Goal: Task Accomplishment & Management: Manage account settings

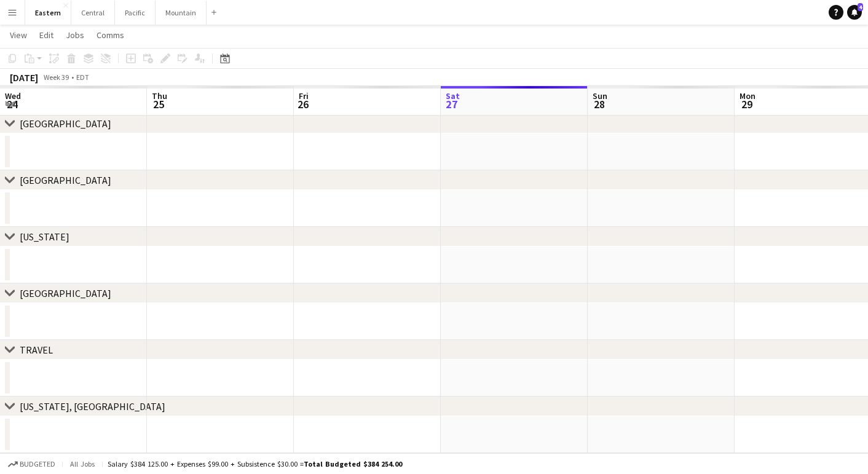
scroll to position [0, 294]
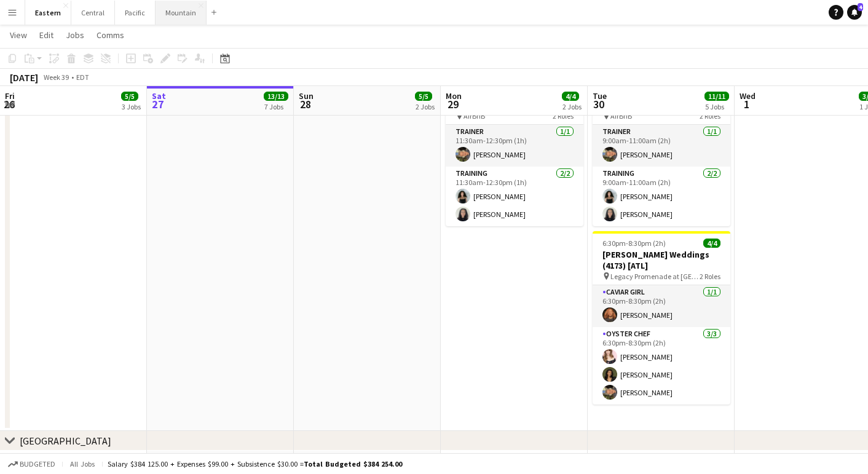
click at [170, 18] on button "Mountain Close" at bounding box center [181, 13] width 51 height 24
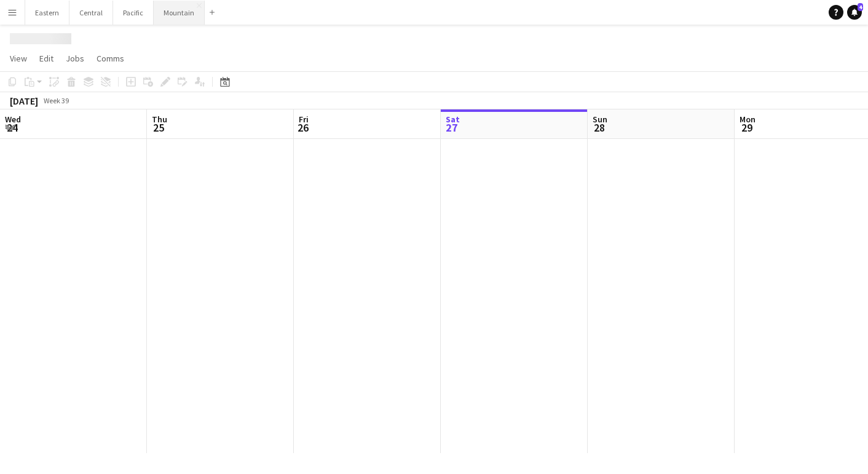
scroll to position [0, 294]
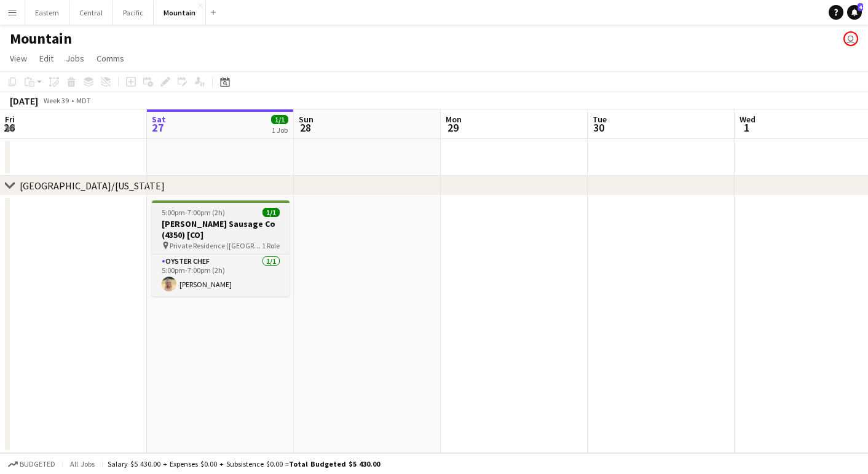
click at [238, 230] on h3 "[PERSON_NAME] Sausage Co (4350) [CO]" at bounding box center [221, 229] width 138 height 22
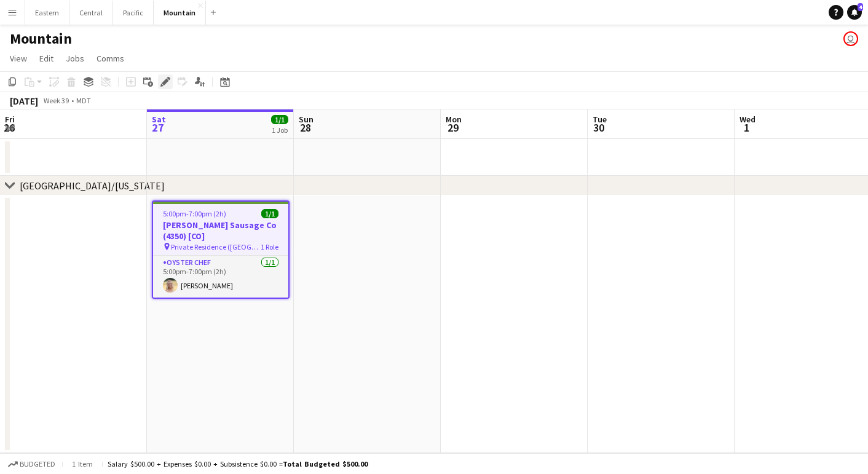
click at [167, 81] on icon at bounding box center [165, 82] width 7 height 7
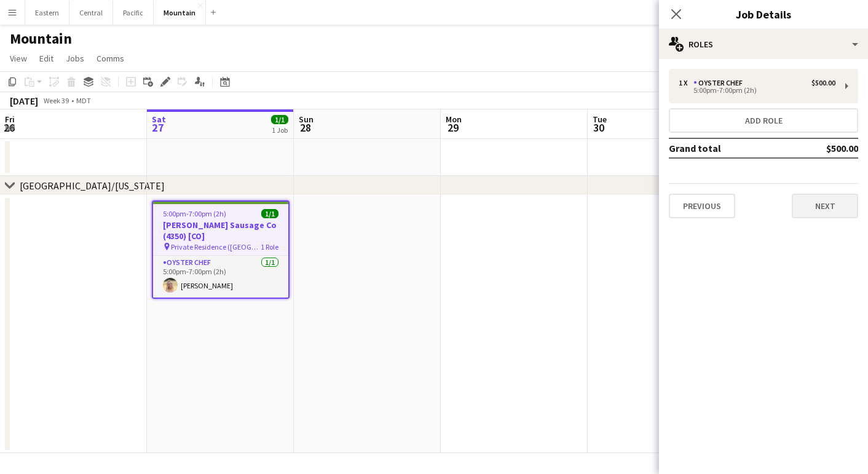
click at [839, 212] on button "Next" at bounding box center [825, 206] width 66 height 25
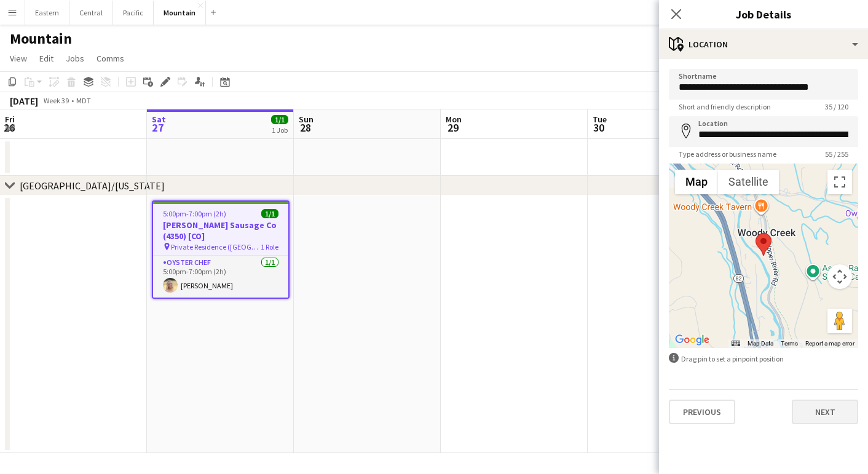
click at [825, 416] on button "Next" at bounding box center [825, 412] width 66 height 25
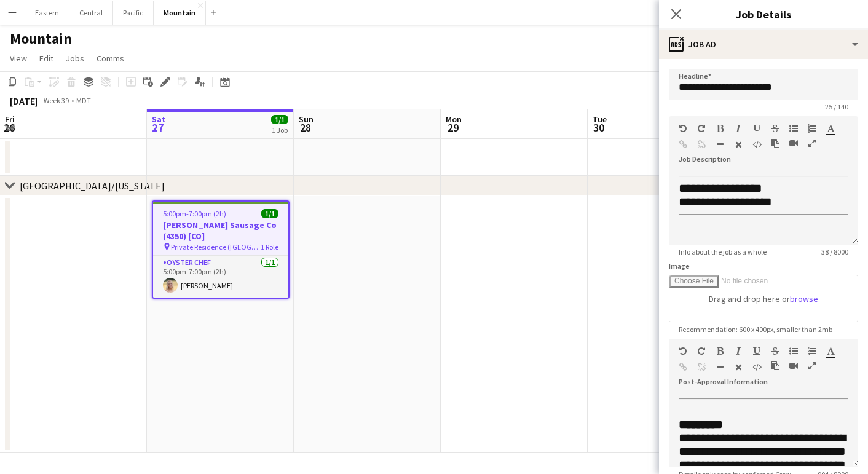
scroll to position [0, 0]
click at [677, 18] on icon "Close pop-in" at bounding box center [676, 14] width 12 height 12
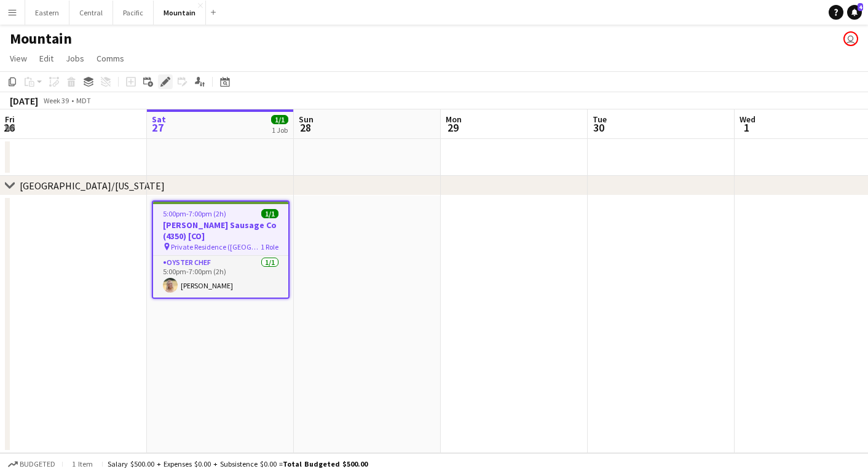
click at [171, 81] on div "Edit" at bounding box center [165, 81] width 15 height 15
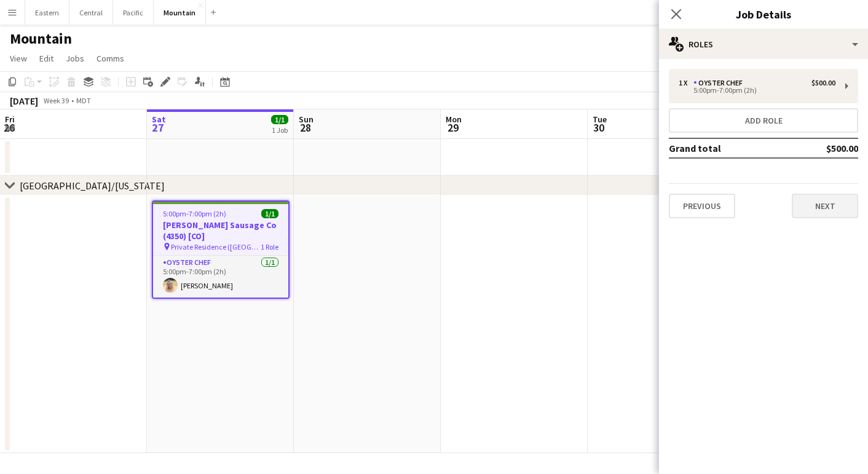
click at [850, 204] on button "Next" at bounding box center [825, 206] width 66 height 25
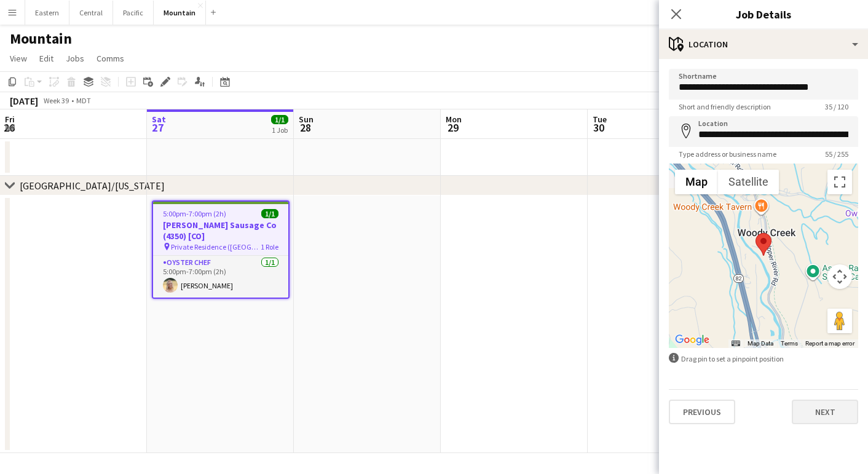
click at [807, 406] on button "Next" at bounding box center [825, 412] width 66 height 25
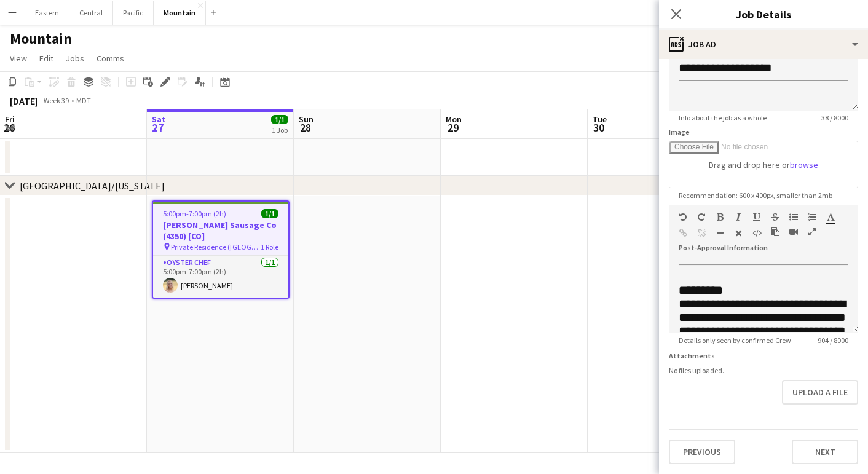
scroll to position [134, 0]
click at [694, 444] on button "Previous" at bounding box center [702, 452] width 66 height 25
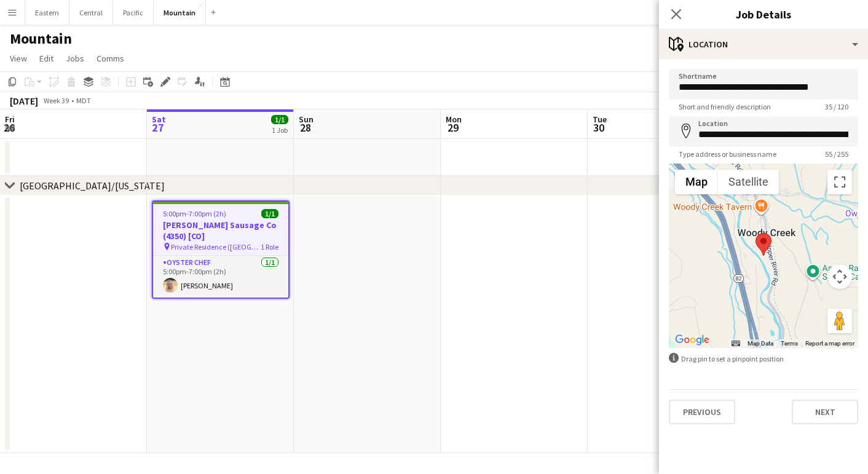
click at [256, 431] on app-date-cell "5:00pm-7:00pm (2h) 1/1 [PERSON_NAME] Sausage Co (4350) [CO] pin Private Residen…" at bounding box center [220, 325] width 147 height 258
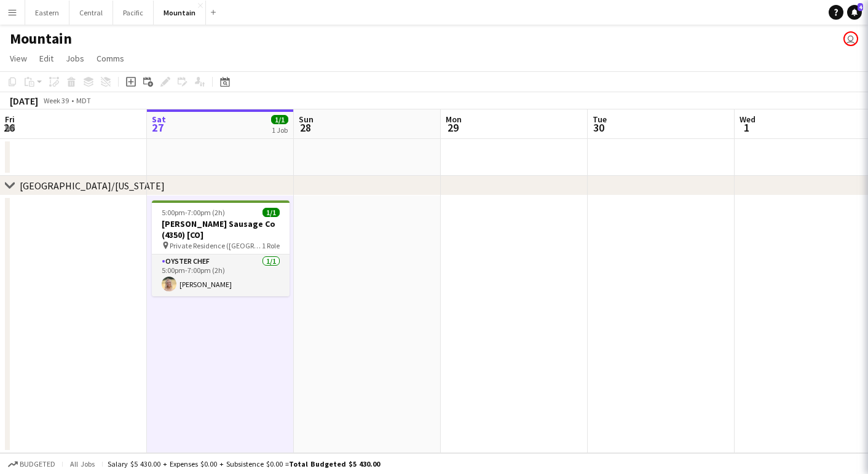
drag, startPoint x: 256, startPoint y: 431, endPoint x: 475, endPoint y: 231, distance: 296.8
click at [256, 428] on app-date-cell "5:00pm-7:00pm (2h) 1/1 [PERSON_NAME] Sausage Co (4350) [CO] pin Private Residen…" at bounding box center [220, 325] width 147 height 258
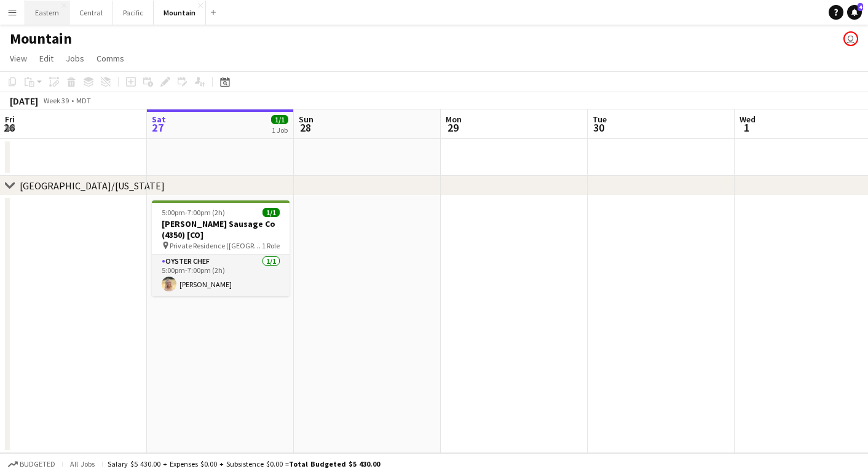
click at [48, 14] on button "Eastern Close" at bounding box center [47, 13] width 44 height 24
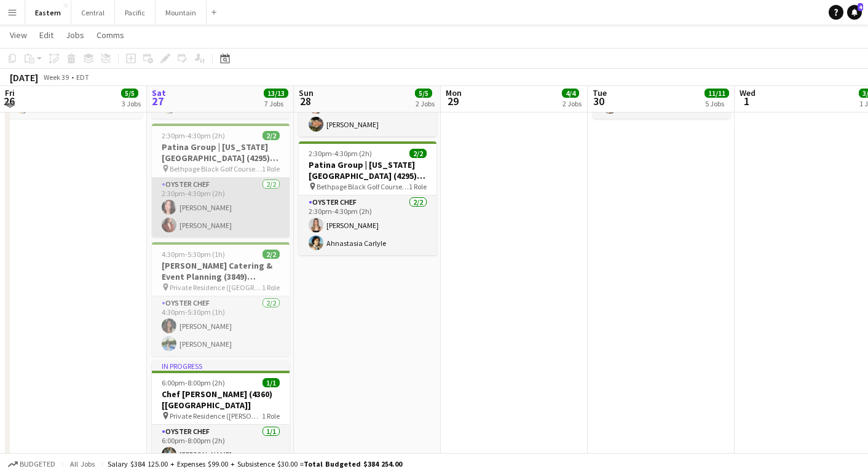
scroll to position [869, 0]
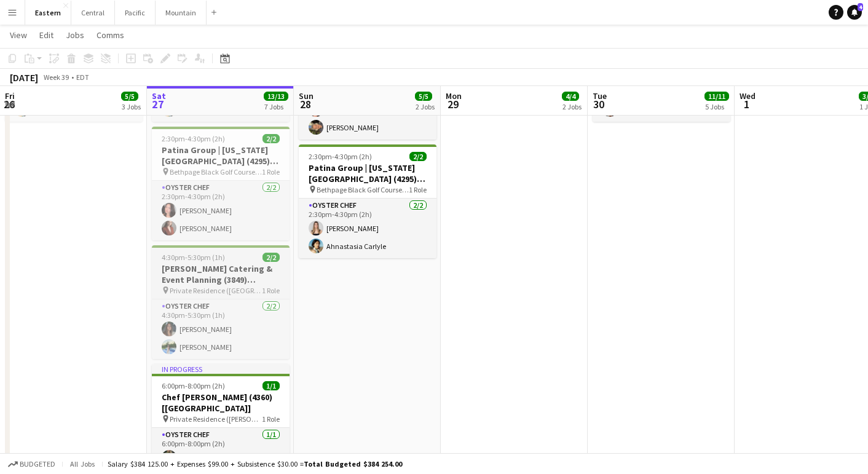
click at [182, 284] on h3 "[PERSON_NAME] Catering & Event Planning (3849) [[GEOGRAPHIC_DATA]] - TIME TBD (…" at bounding box center [221, 274] width 138 height 22
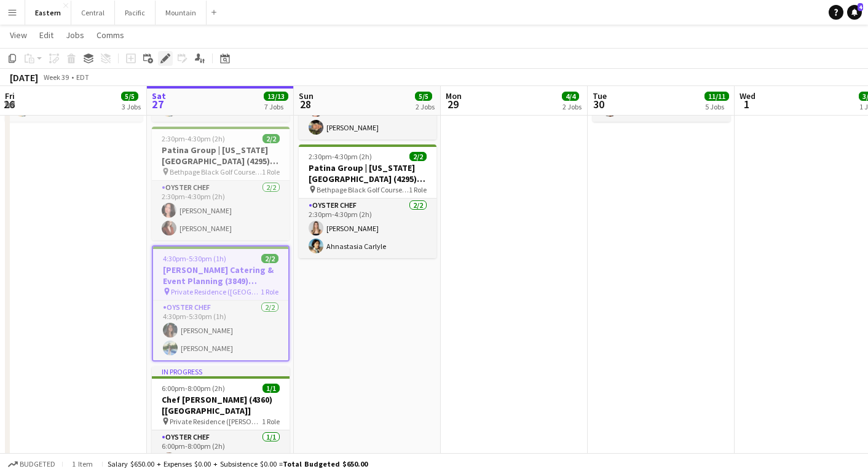
click at [160, 58] on icon "Edit" at bounding box center [165, 58] width 10 height 10
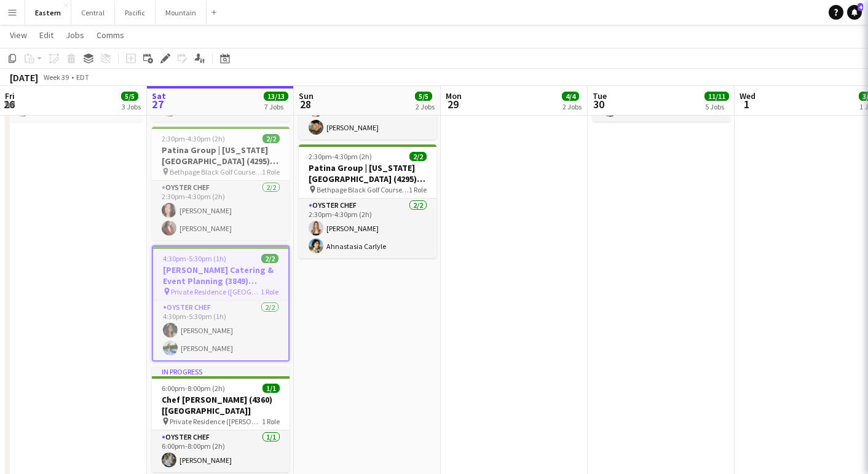
type input "**********"
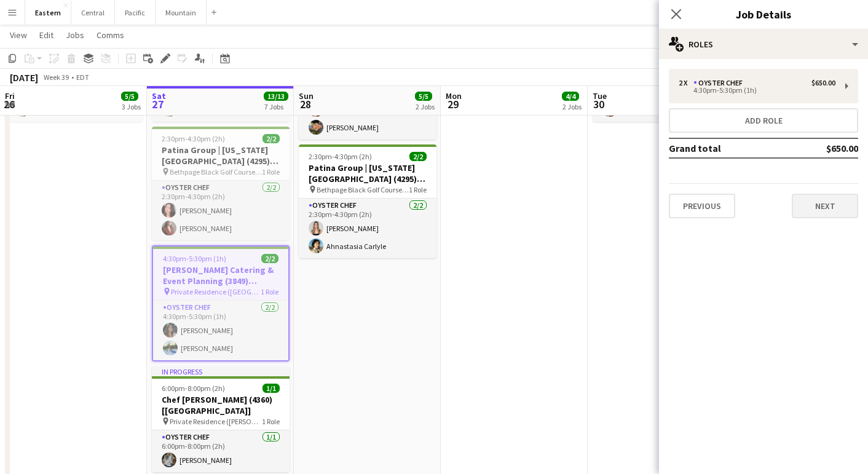
click at [824, 198] on button "Next" at bounding box center [825, 206] width 66 height 25
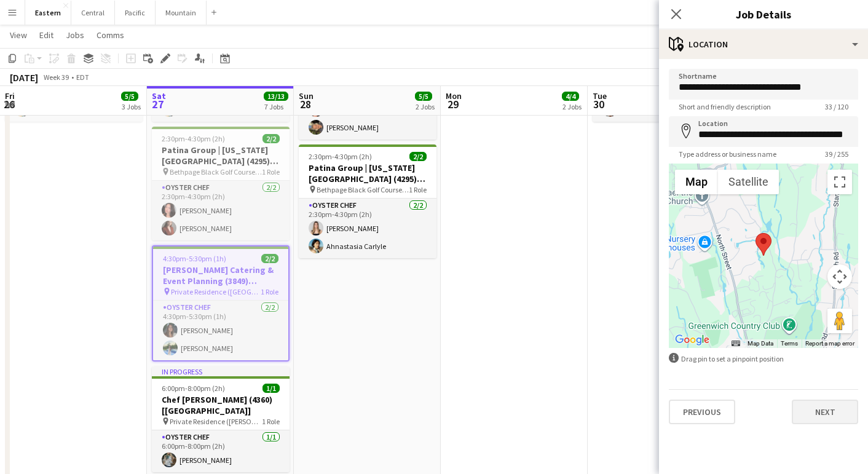
click at [820, 414] on button "Next" at bounding box center [825, 412] width 66 height 25
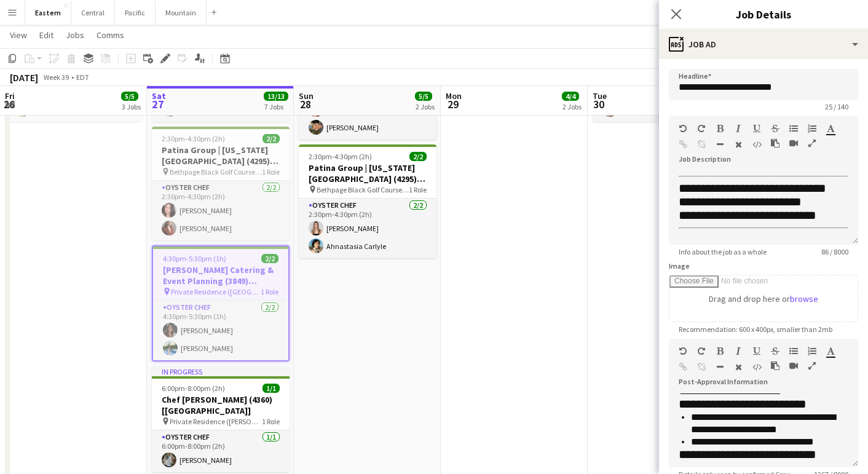
scroll to position [231, 0]
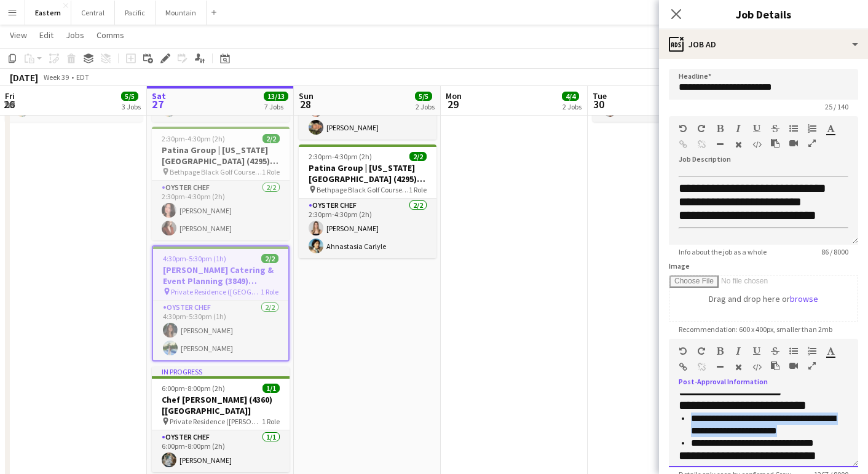
drag, startPoint x: 824, startPoint y: 433, endPoint x: 689, endPoint y: 427, distance: 135.4
click at [689, 427] on ul "**********" at bounding box center [764, 431] width 170 height 37
click at [695, 424] on li "**********" at bounding box center [769, 425] width 157 height 25
click at [679, 16] on icon at bounding box center [676, 14] width 12 height 12
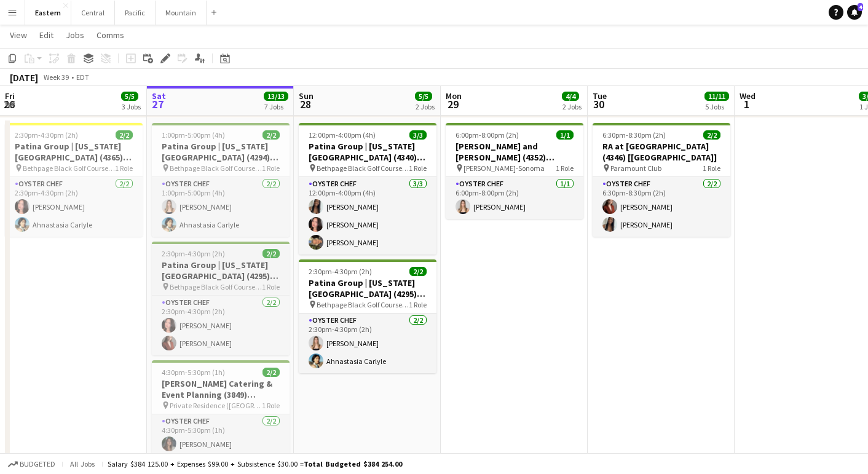
scroll to position [756, 0]
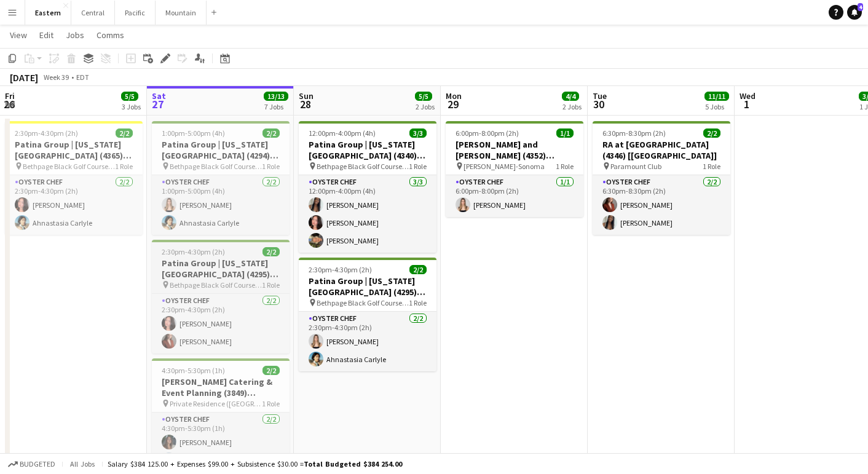
click at [240, 272] on h3 "Patina Group | [US_STATE][GEOGRAPHIC_DATA] (4295) [[GEOGRAPHIC_DATA]]" at bounding box center [221, 269] width 138 height 22
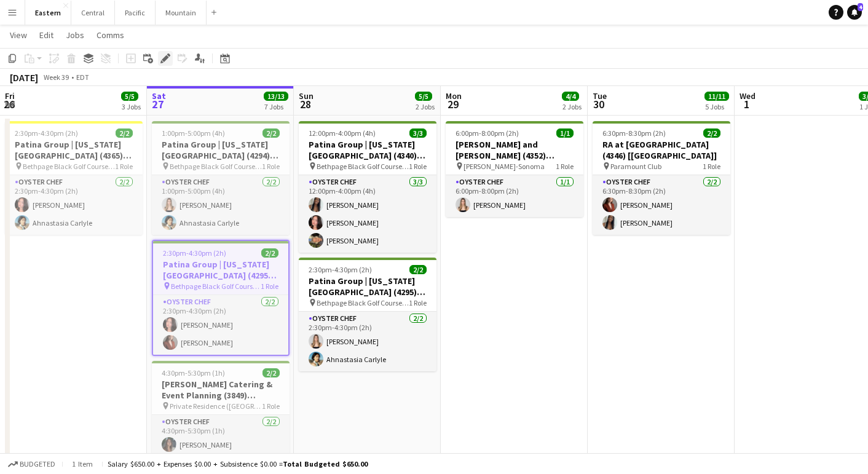
click at [165, 57] on icon at bounding box center [165, 58] width 7 height 7
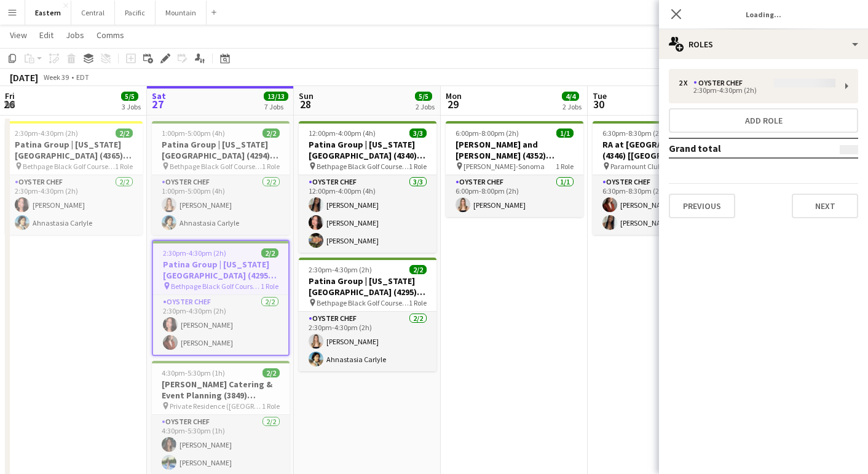
click at [822, 191] on div "Previous Next" at bounding box center [763, 200] width 189 height 35
click at [820, 211] on button "Next" at bounding box center [825, 206] width 66 height 25
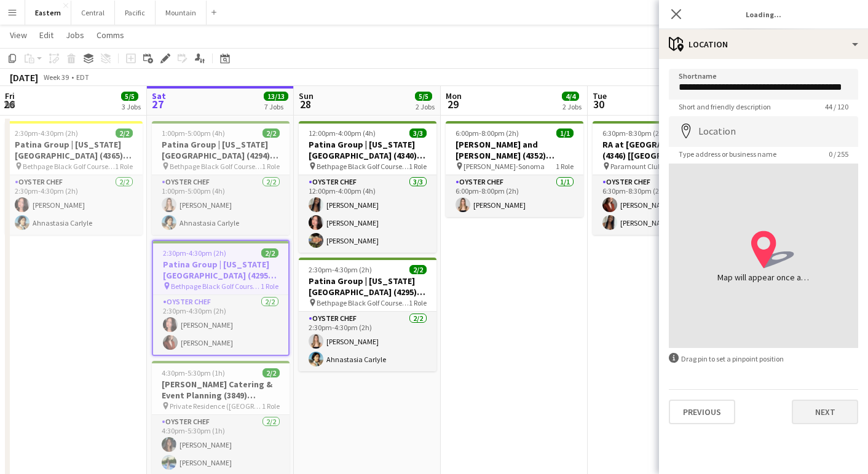
click at [812, 411] on button "Next" at bounding box center [825, 412] width 66 height 25
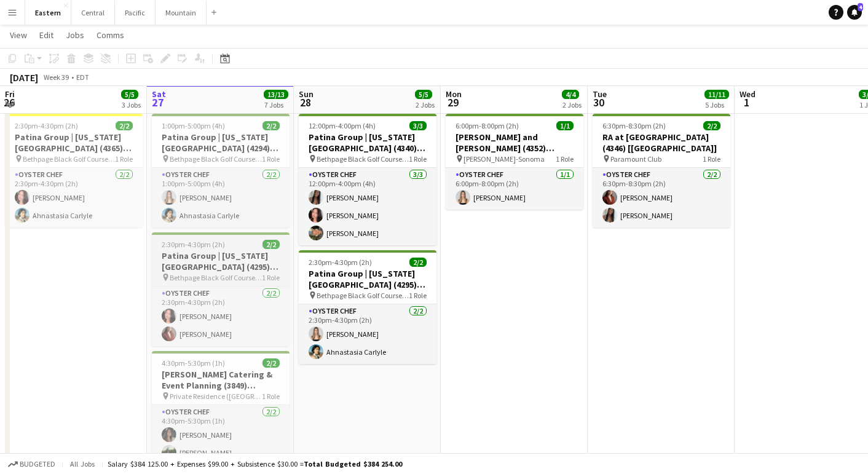
scroll to position [762, 0]
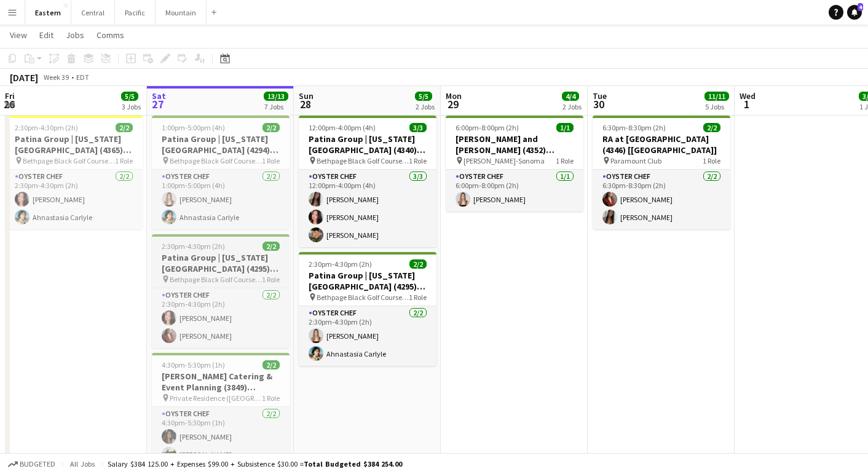
click at [234, 266] on h3 "Patina Group | [US_STATE][GEOGRAPHIC_DATA] (4295) [[GEOGRAPHIC_DATA]]" at bounding box center [221, 263] width 138 height 22
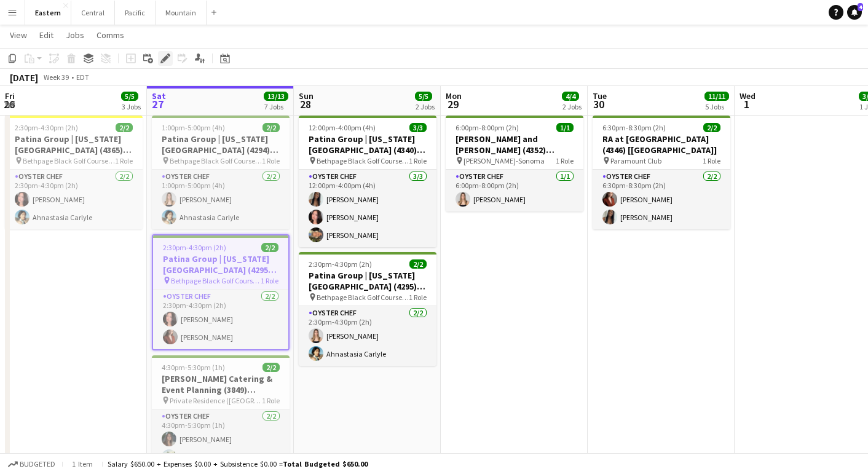
click at [168, 63] on icon "Edit" at bounding box center [165, 58] width 10 height 10
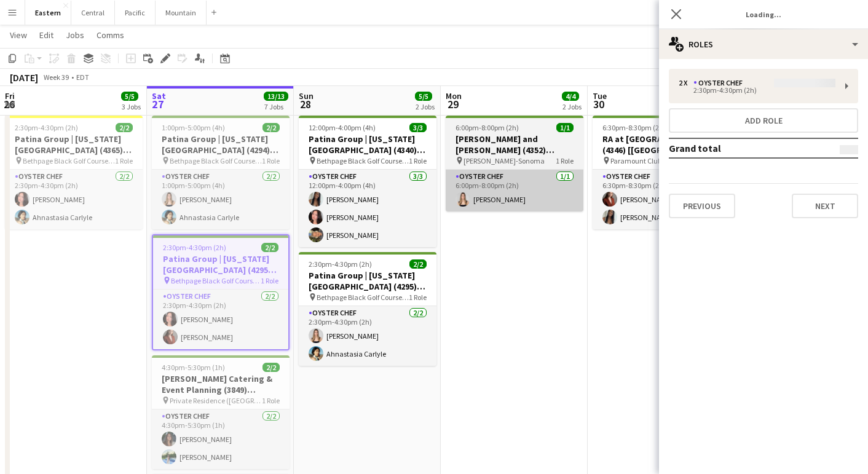
type input "**********"
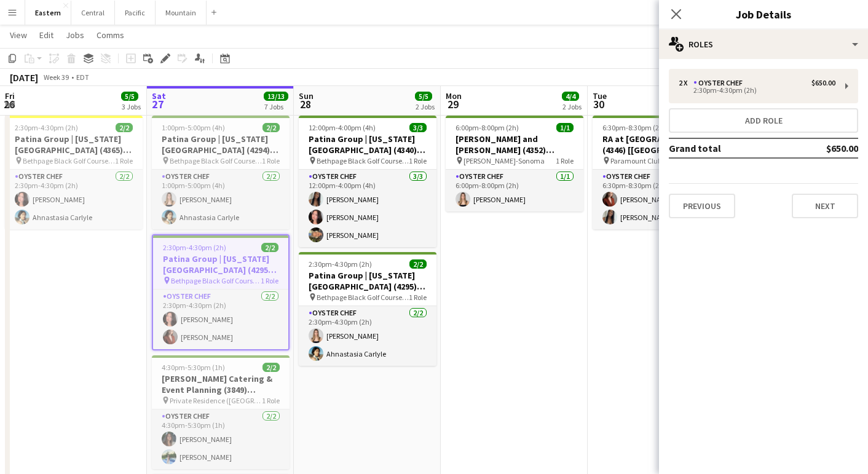
click at [830, 190] on div "Previous Next" at bounding box center [763, 200] width 189 height 35
click at [827, 205] on button "Next" at bounding box center [825, 206] width 66 height 25
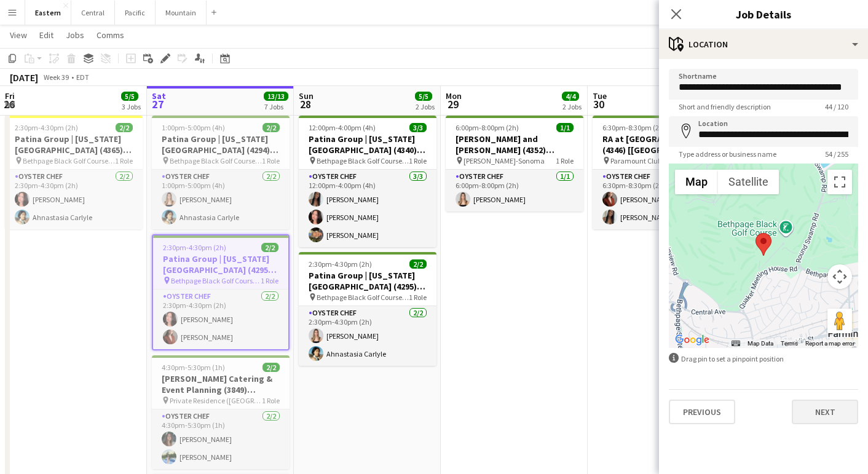
click at [822, 412] on button "Next" at bounding box center [825, 412] width 66 height 25
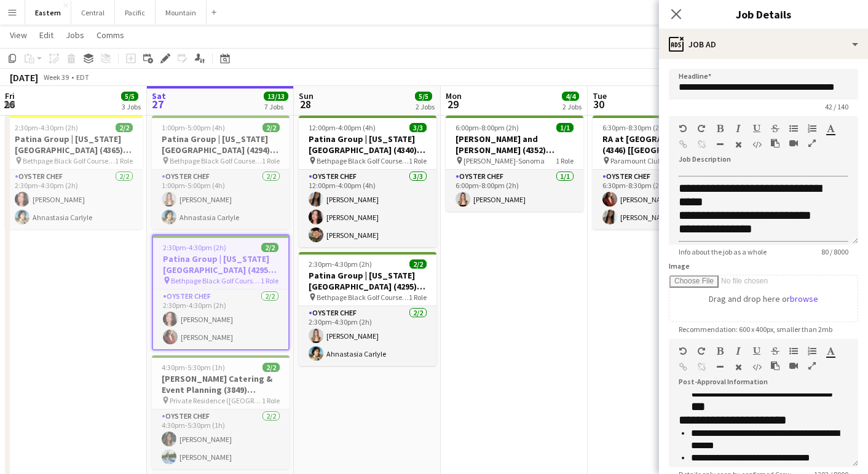
scroll to position [90, 0]
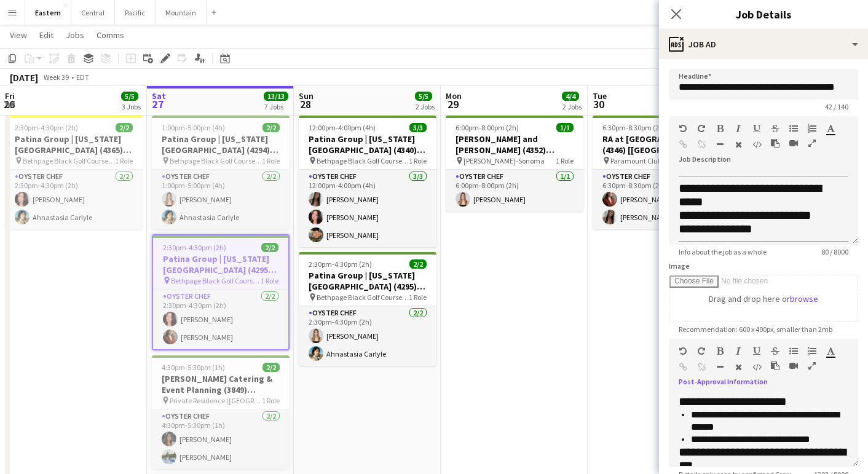
click at [813, 369] on icon "button" at bounding box center [811, 366] width 7 height 9
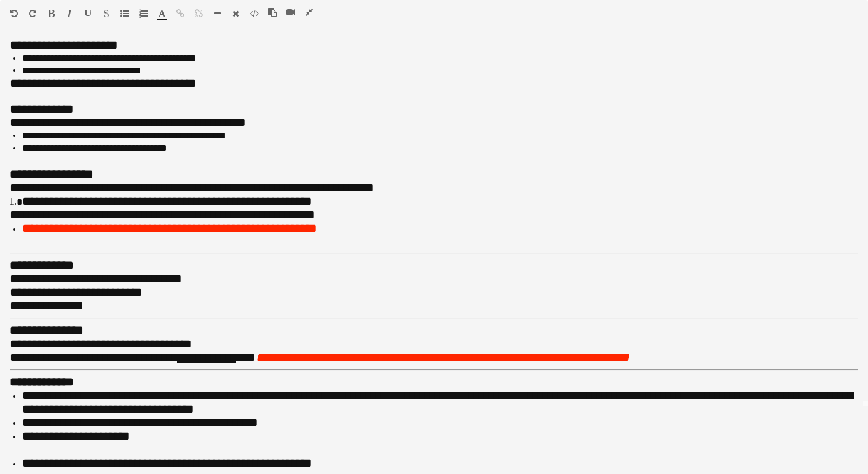
click at [309, 14] on icon "button" at bounding box center [309, 12] width 7 height 9
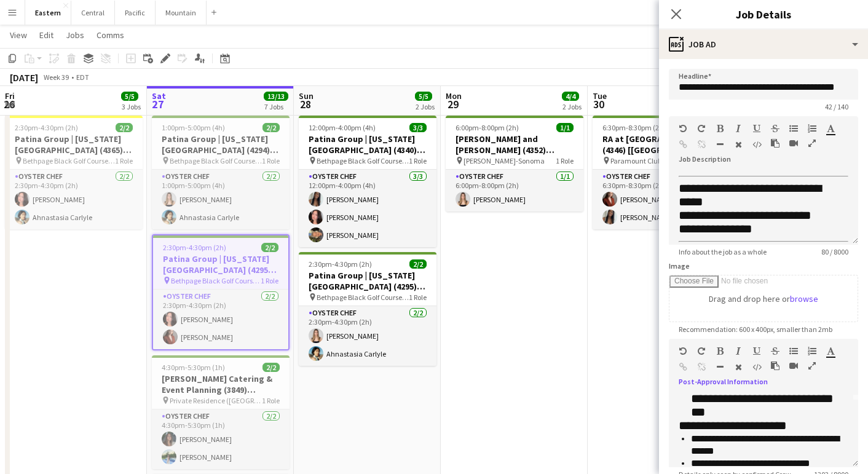
click at [377, 408] on app-date-cell "12:00pm-4:00pm (4h) 3/3 Patina Group | Delaware North (4340) [NYC] pin Bethpage…" at bounding box center [367, 409] width 147 height 597
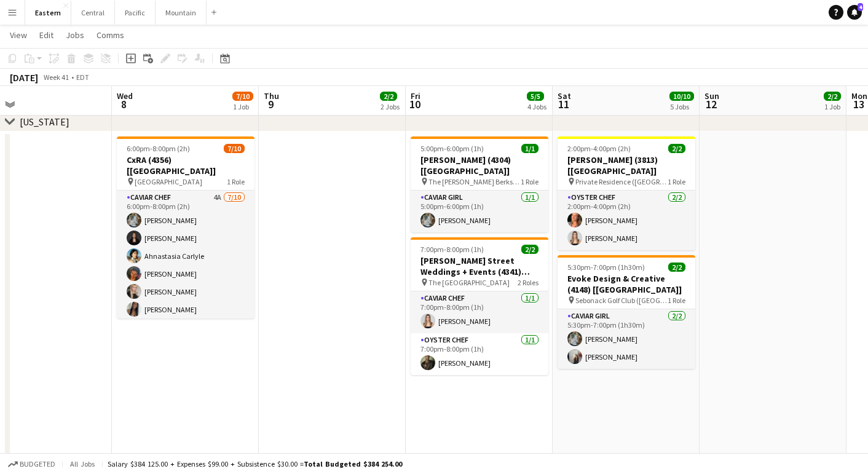
scroll to position [0, 417]
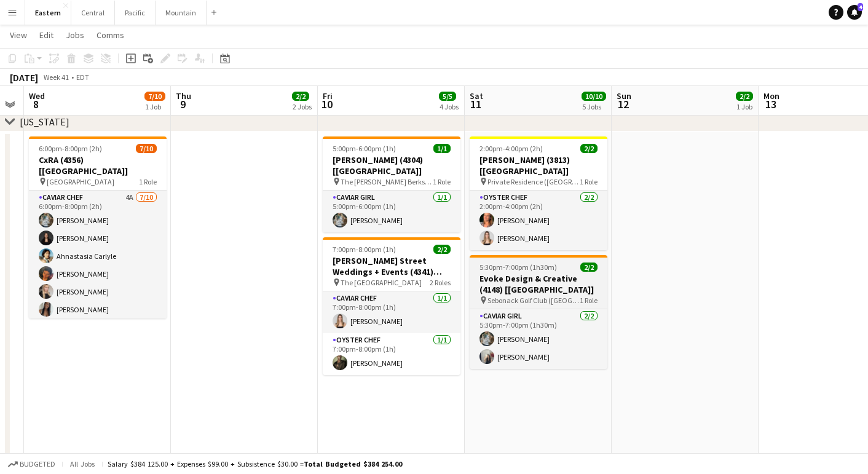
click at [529, 273] on h3 "Evoke Design & Creative (4148) [NYC]" at bounding box center [539, 284] width 138 height 22
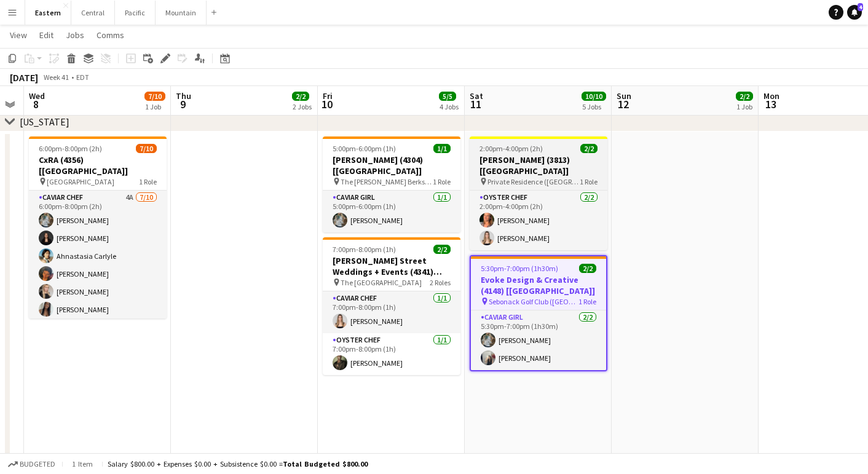
click at [497, 159] on h3 "Dave Long (3813) [NYC]" at bounding box center [539, 165] width 138 height 22
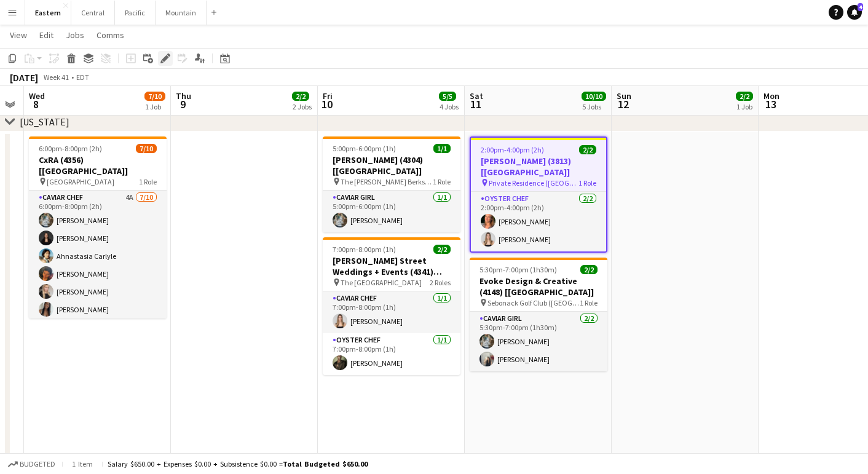
click at [167, 57] on icon at bounding box center [165, 58] width 7 height 7
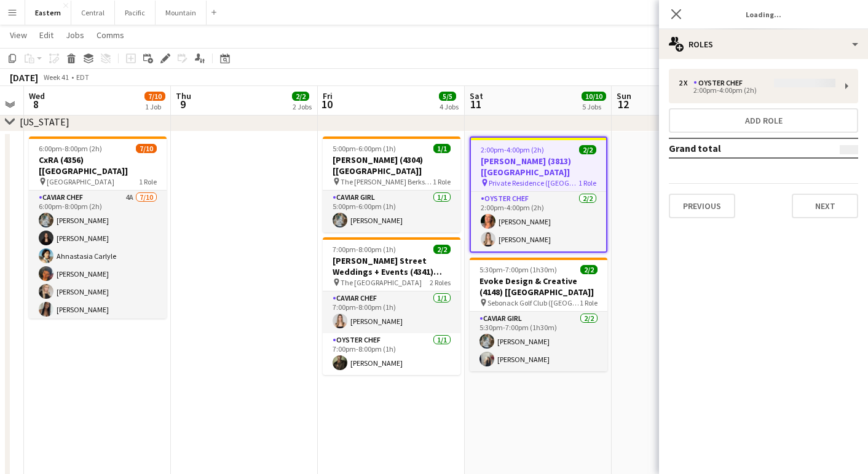
type input "**********"
click at [826, 207] on button "Next" at bounding box center [825, 206] width 66 height 25
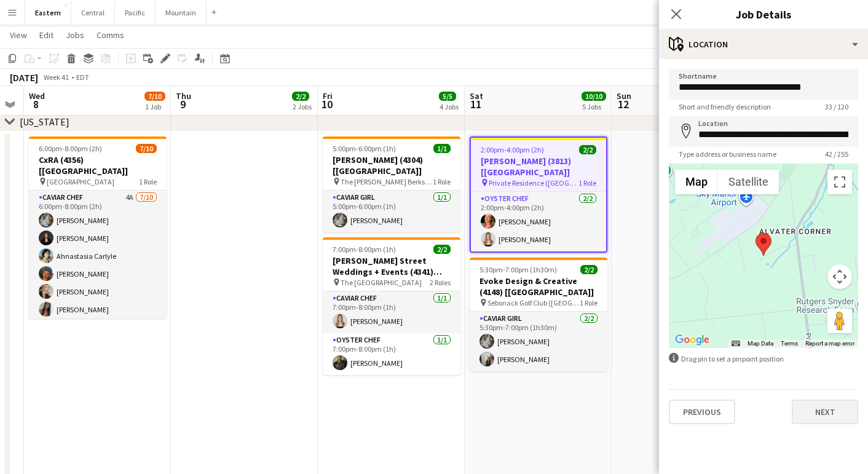
click at [832, 413] on button "Next" at bounding box center [825, 412] width 66 height 25
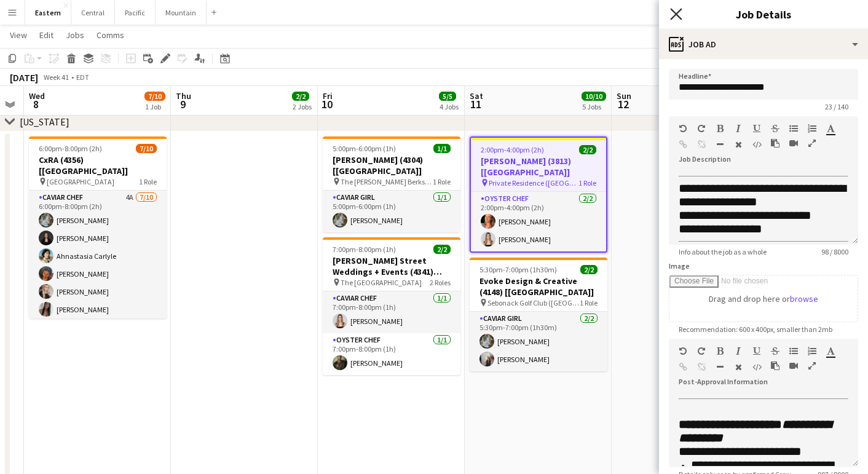
click at [677, 9] on icon "Close pop-in" at bounding box center [676, 14] width 12 height 12
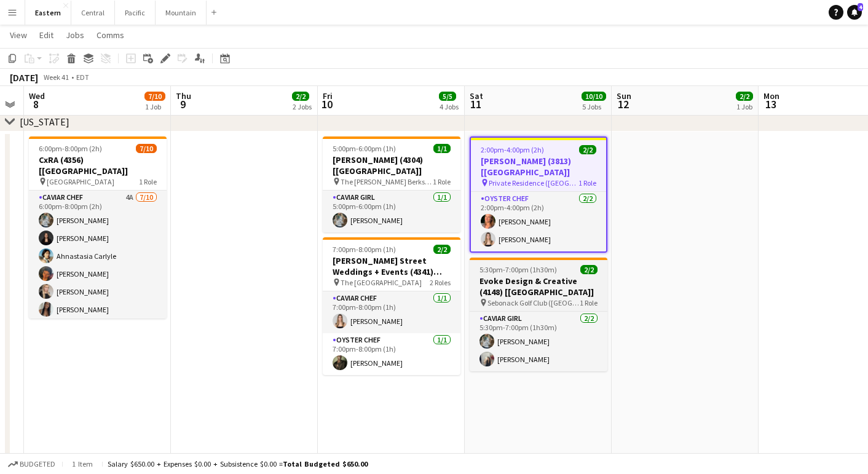
click at [542, 275] on h3 "Evoke Design & Creative (4148) [NYC]" at bounding box center [539, 286] width 138 height 22
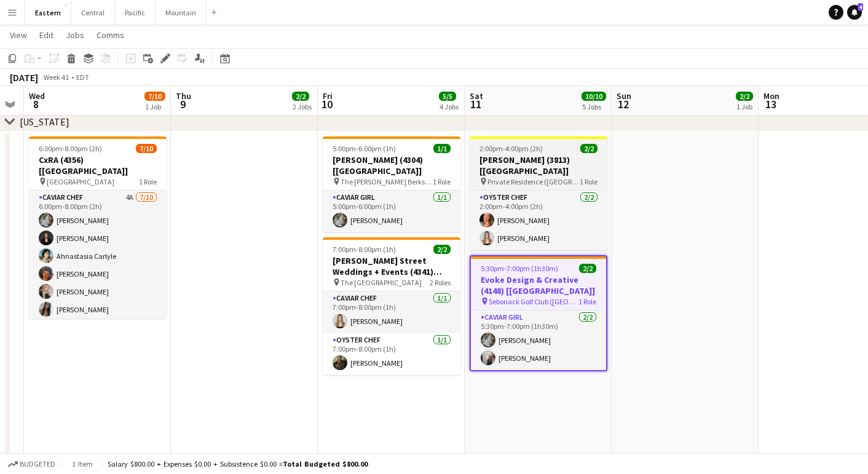
click at [506, 177] on span "Private Residence (Pittstown, NJ)" at bounding box center [534, 181] width 92 height 9
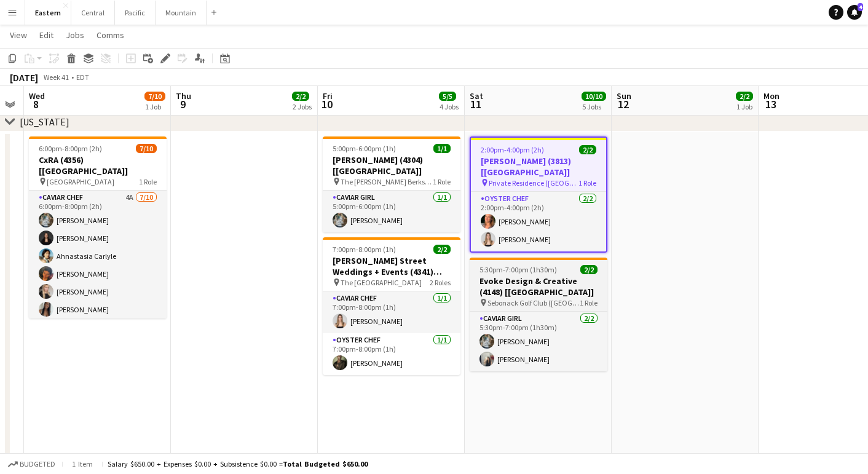
click at [531, 275] on h3 "Evoke Design & Creative (4148) [NYC]" at bounding box center [539, 286] width 138 height 22
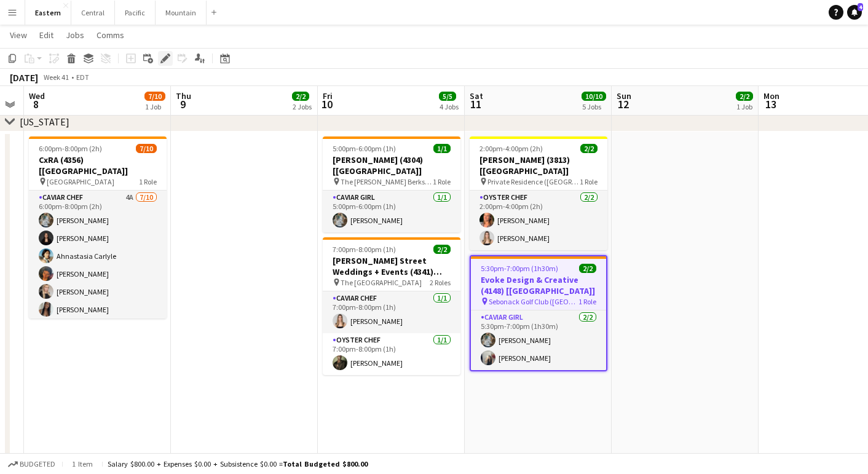
click at [164, 61] on icon at bounding box center [165, 58] width 7 height 7
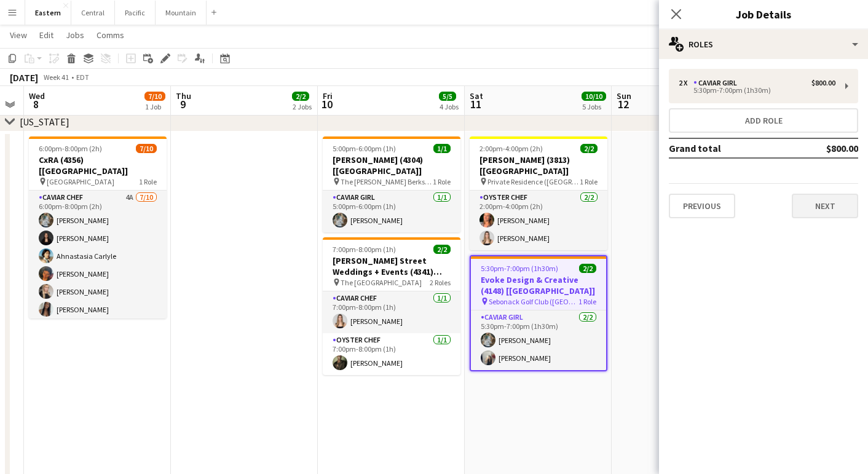
click at [796, 207] on button "Next" at bounding box center [825, 206] width 66 height 25
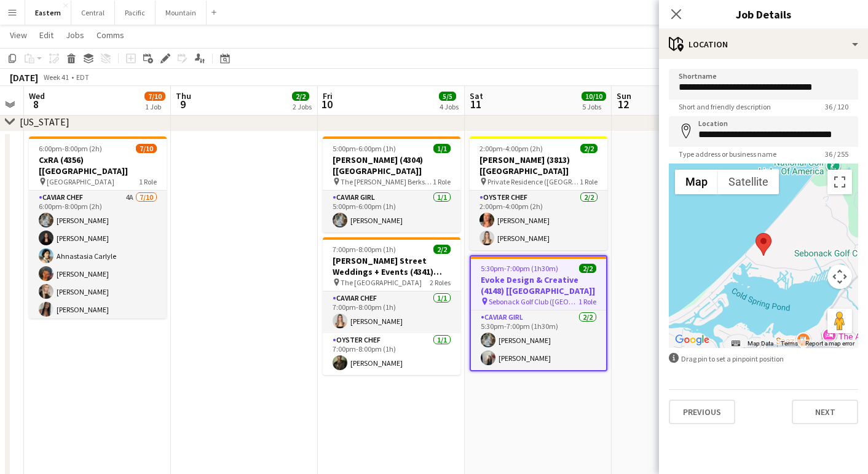
click at [852, 0] on div "Close pop-in Job Details" at bounding box center [763, 15] width 209 height 30
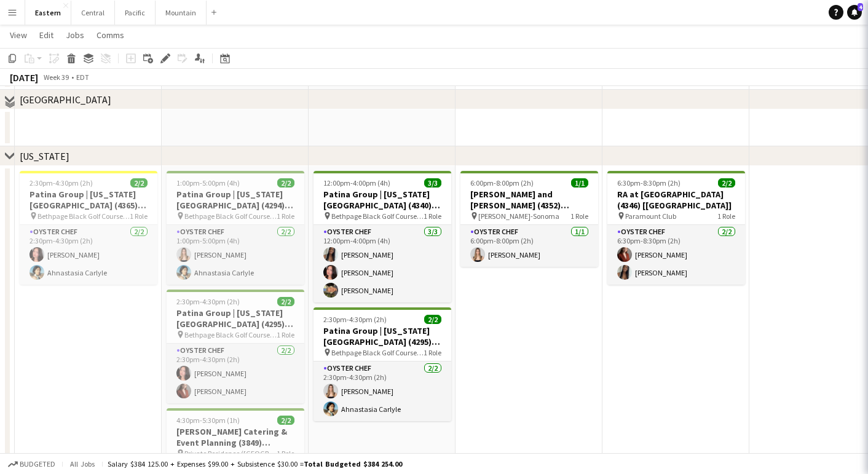
scroll to position [117, 0]
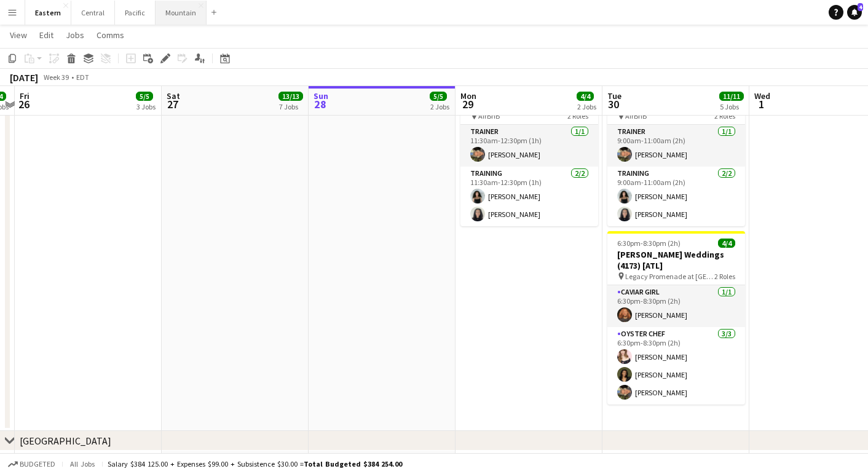
click at [168, 20] on button "Mountain Close" at bounding box center [181, 13] width 51 height 24
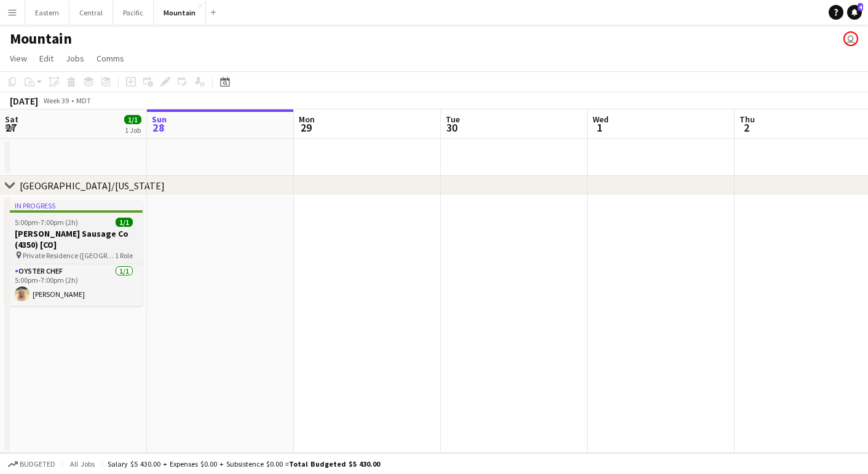
click at [69, 237] on h3 "[PERSON_NAME] Sausage Co (4350) [CO]" at bounding box center [74, 239] width 138 height 22
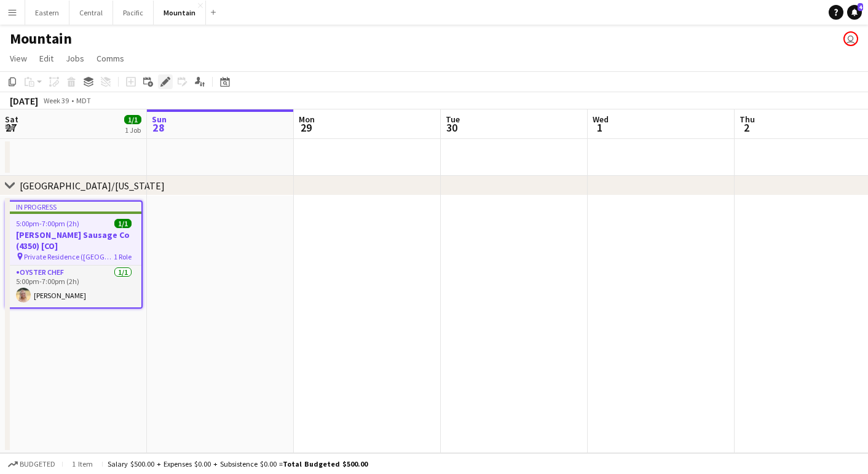
click at [166, 79] on icon at bounding box center [165, 82] width 7 height 7
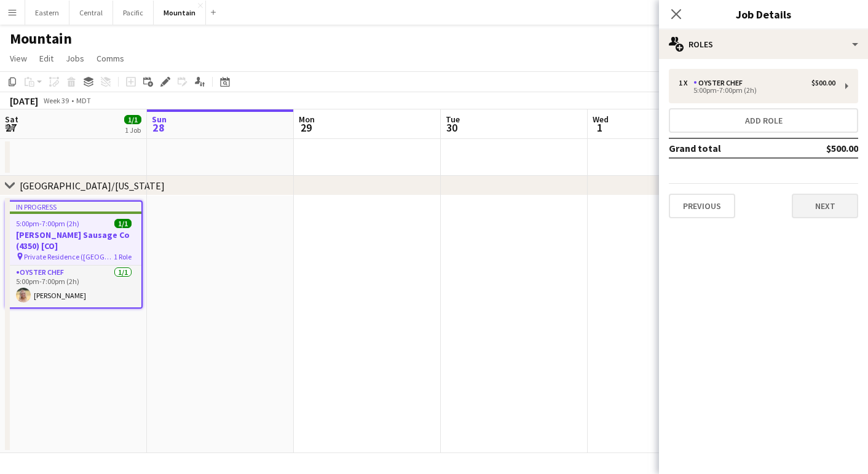
click at [829, 203] on button "Next" at bounding box center [825, 206] width 66 height 25
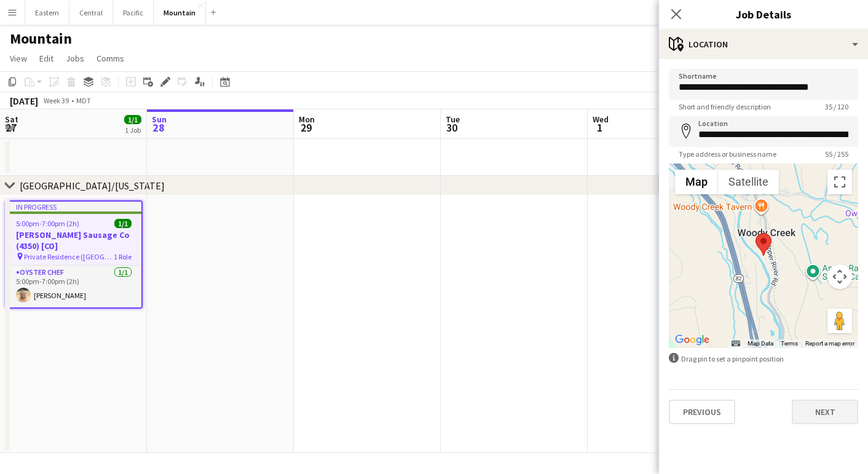
click at [812, 422] on button "Next" at bounding box center [825, 412] width 66 height 25
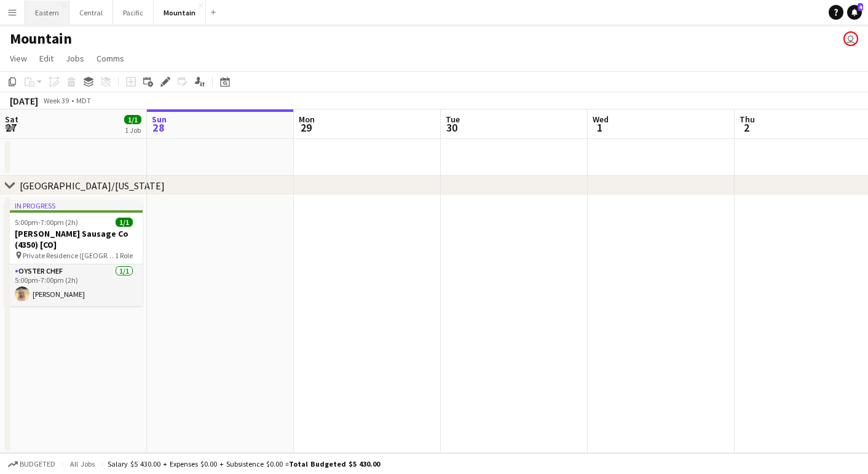
click at [41, 17] on button "Eastern Close" at bounding box center [47, 13] width 44 height 24
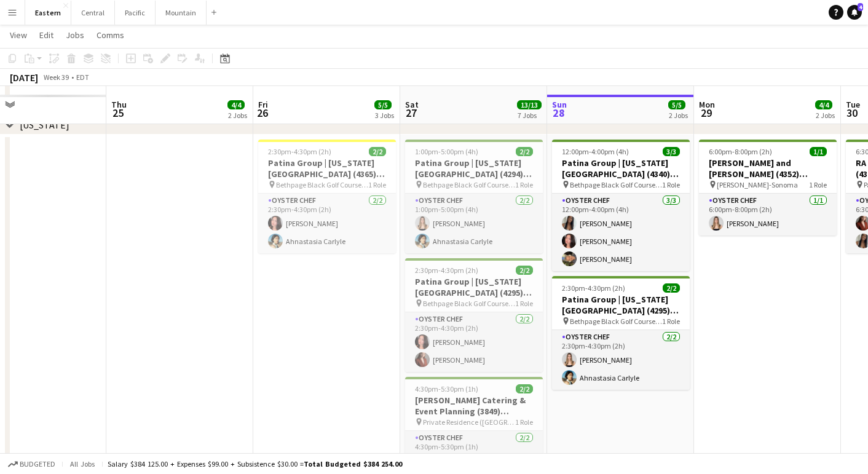
scroll to position [719, 0]
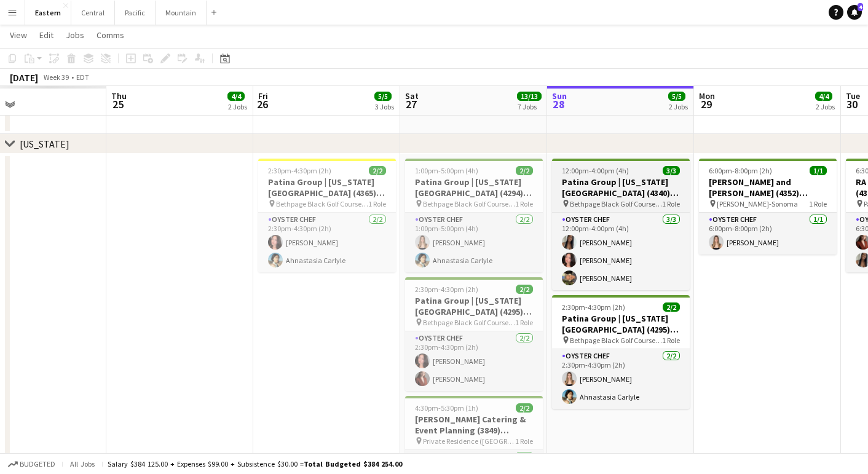
click at [612, 197] on h3 "Patina Group | [US_STATE][GEOGRAPHIC_DATA] (4340) [[GEOGRAPHIC_DATA]]" at bounding box center [621, 187] width 138 height 22
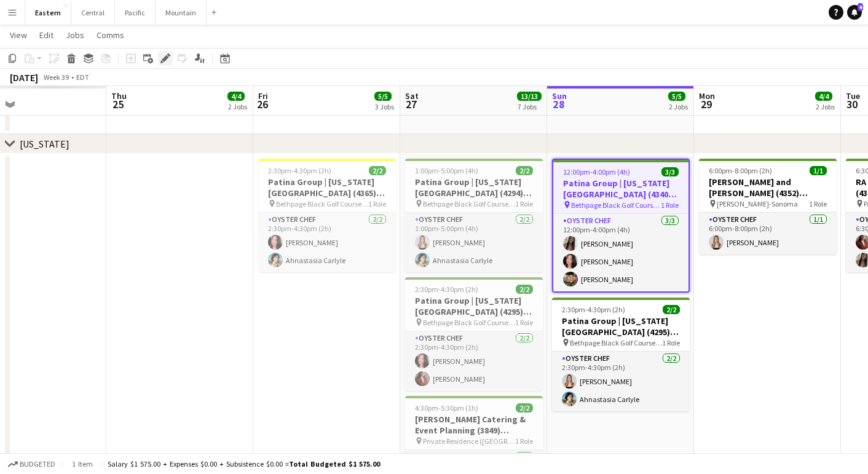
click at [167, 64] on div "Edit" at bounding box center [165, 58] width 15 height 15
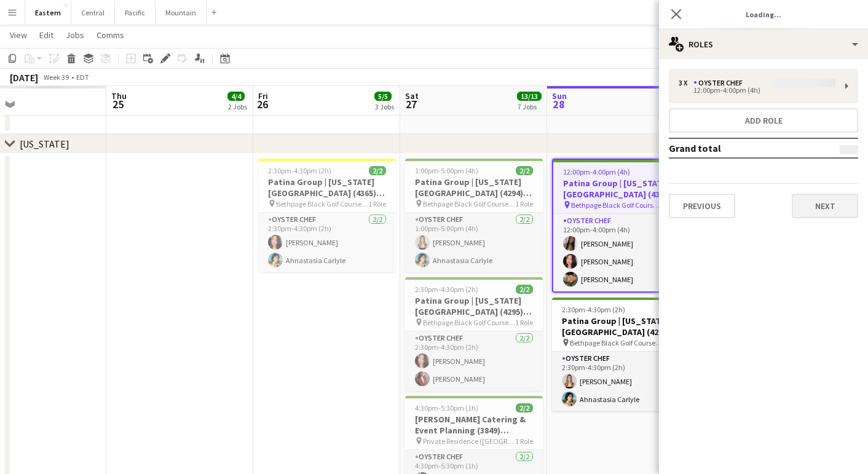
click at [803, 202] on button "Next" at bounding box center [825, 206] width 66 height 25
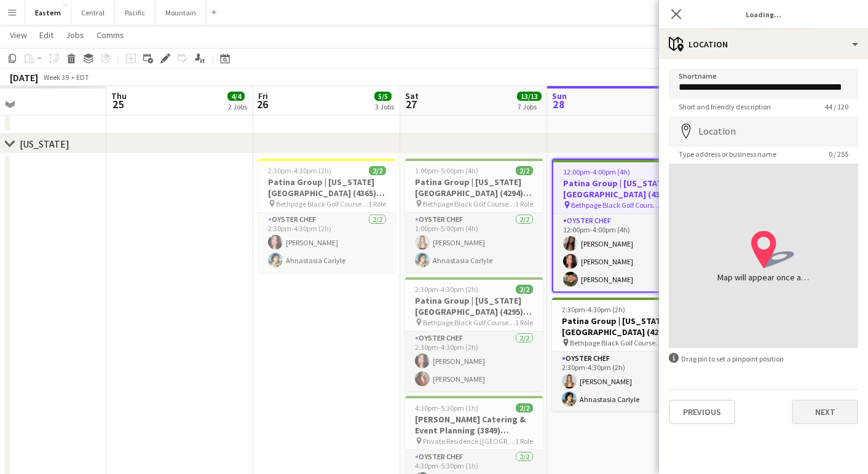
click at [810, 422] on button "Next" at bounding box center [825, 412] width 66 height 25
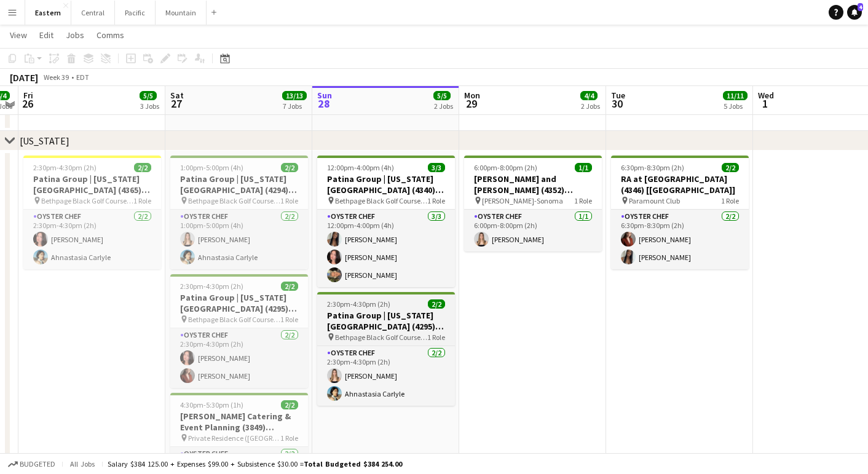
scroll to position [711, 0]
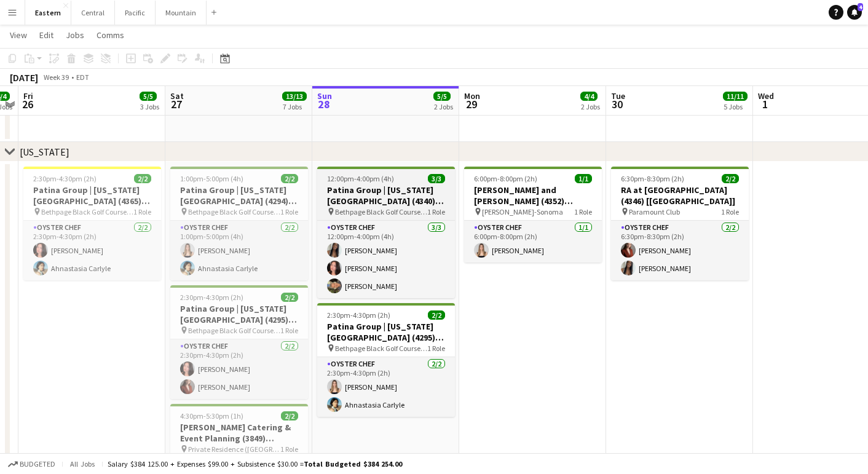
click at [346, 188] on h3 "Patina Group | [US_STATE][GEOGRAPHIC_DATA] (4340) [[GEOGRAPHIC_DATA]]" at bounding box center [386, 195] width 138 height 22
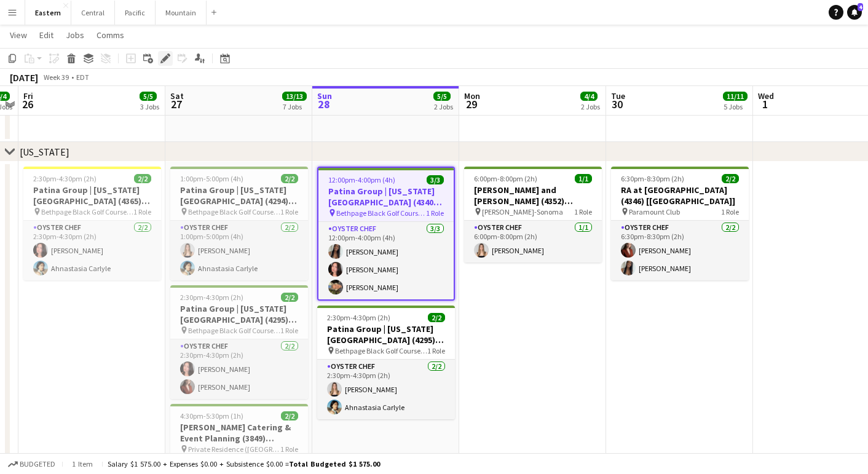
click at [167, 59] on icon "Edit" at bounding box center [165, 58] width 10 height 10
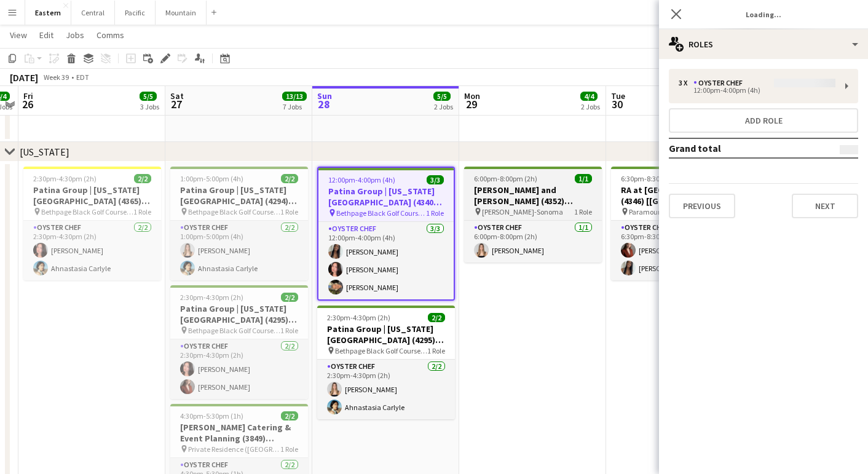
type input "**********"
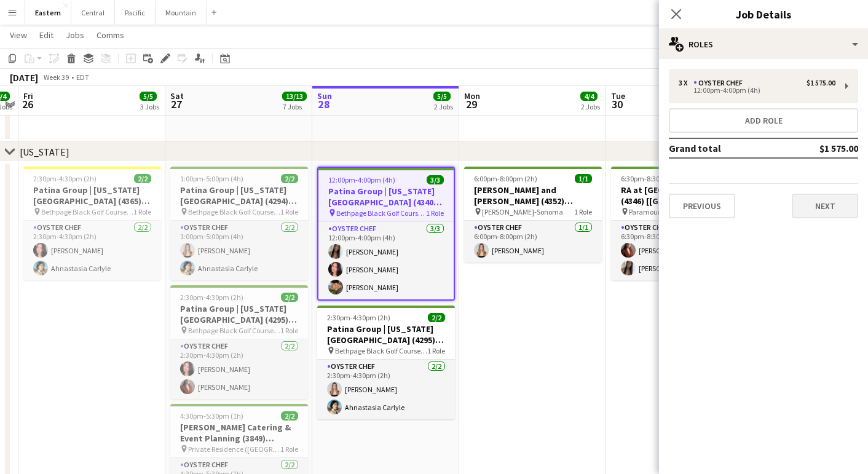
click at [825, 211] on button "Next" at bounding box center [825, 206] width 66 height 25
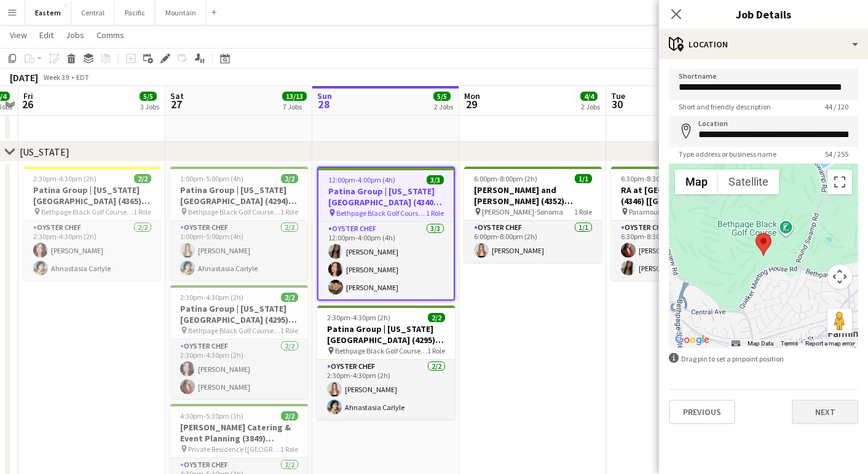
click at [821, 416] on button "Next" at bounding box center [825, 412] width 66 height 25
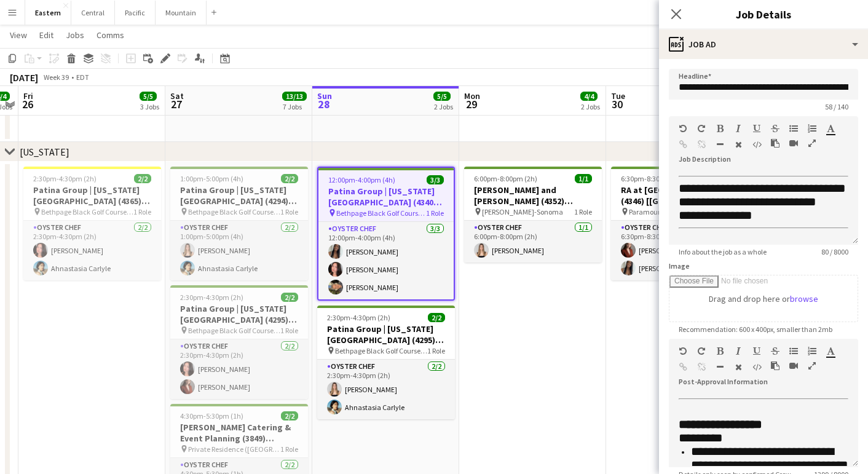
click at [810, 362] on icon "button" at bounding box center [811, 366] width 7 height 9
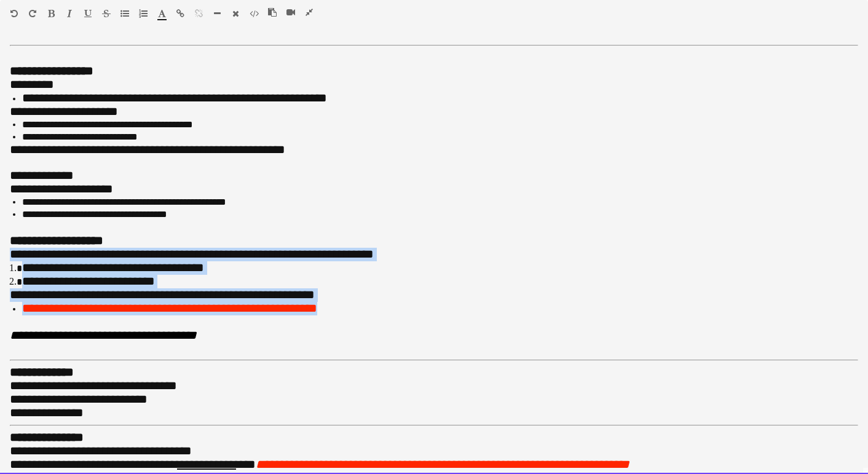
drag, startPoint x: 320, startPoint y: 304, endPoint x: -4, endPoint y: 250, distance: 328.5
click at [0, 250] on html "Menu Boards Boards Boards All jobs Status Workforce Workforce My Workforce Recr…" at bounding box center [434, 479] width 868 height 2380
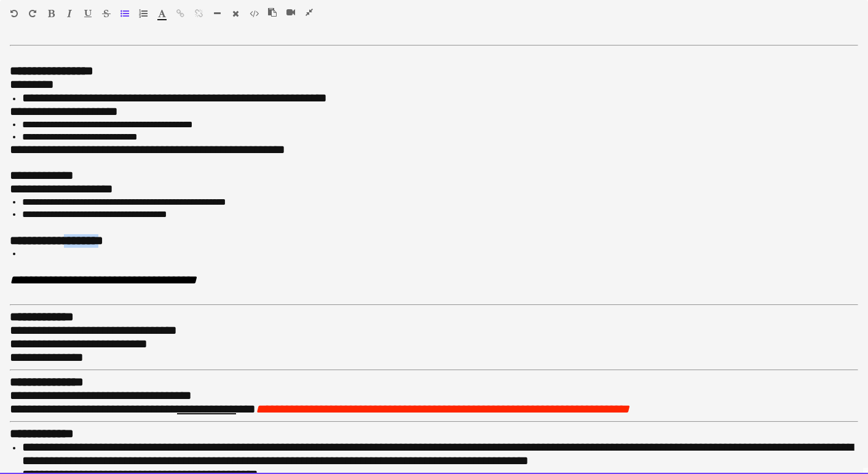
drag, startPoint x: 113, startPoint y: 236, endPoint x: 73, endPoint y: 235, distance: 39.4
click at [73, 235] on b "**********" at bounding box center [56, 240] width 93 height 12
click at [68, 248] on li at bounding box center [440, 254] width 836 height 12
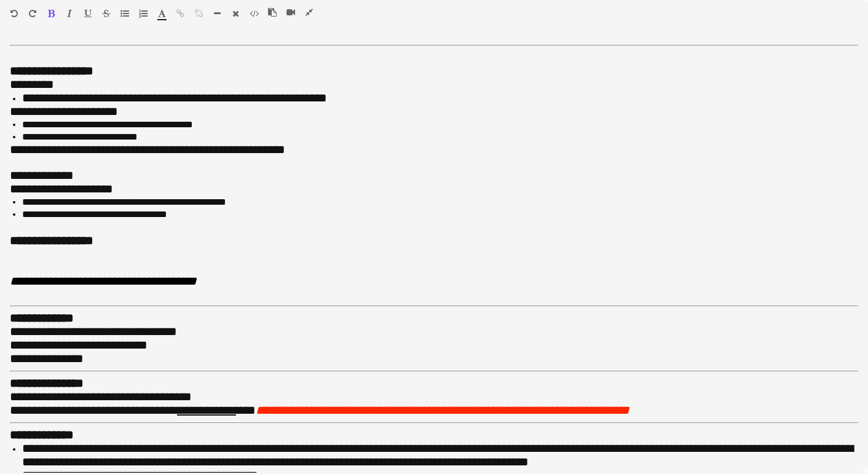
click at [124, 12] on icon "button" at bounding box center [125, 13] width 9 height 9
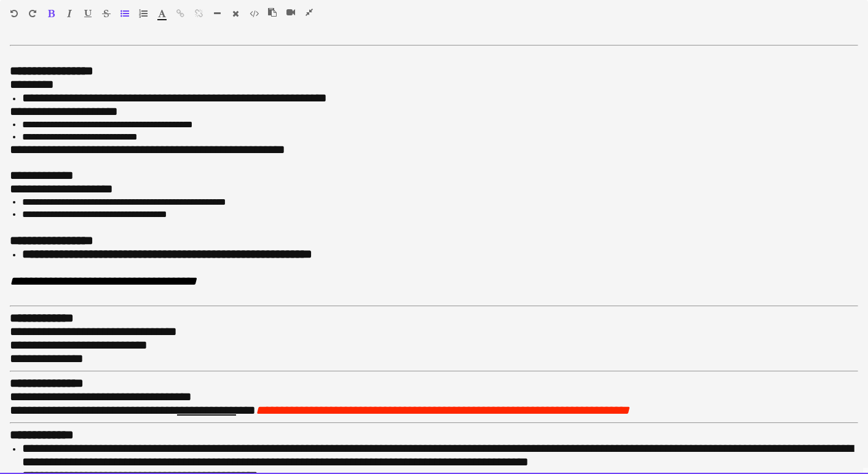
drag, startPoint x: 360, startPoint y: 250, endPoint x: 352, endPoint y: 250, distance: 8.0
click at [352, 250] on li "**********" at bounding box center [440, 255] width 836 height 14
drag, startPoint x: 354, startPoint y: 248, endPoint x: -18, endPoint y: 250, distance: 372.0
click at [0, 250] on html "Menu Boards Boards Boards All jobs Status Workforce Workforce My Workforce Recr…" at bounding box center [434, 479] width 868 height 2380
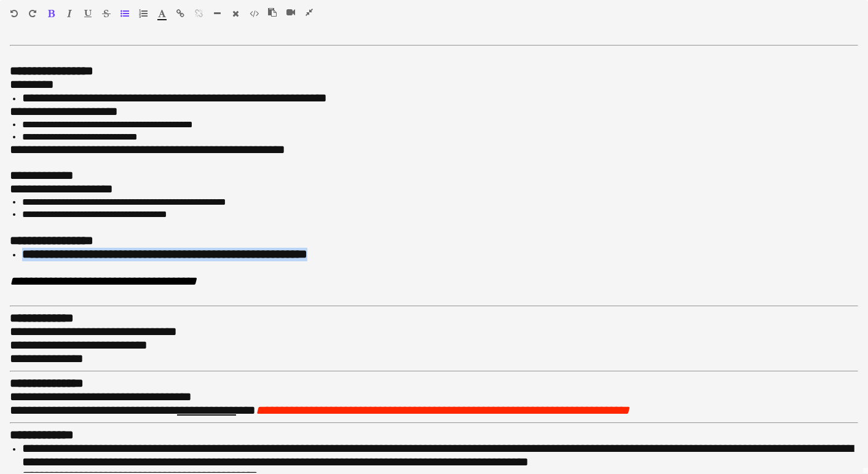
click at [49, 12] on icon "button" at bounding box center [51, 13] width 7 height 9
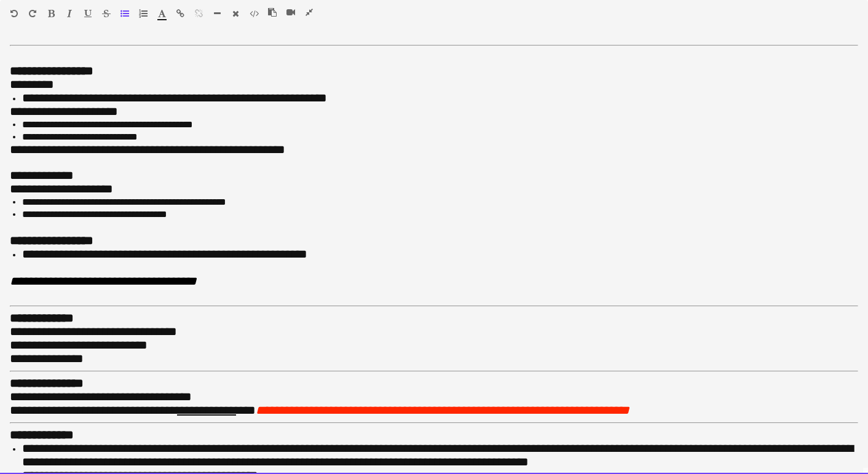
click at [79, 261] on div at bounding box center [434, 268] width 848 height 14
click at [22, 248] on ul "**********" at bounding box center [434, 255] width 848 height 14
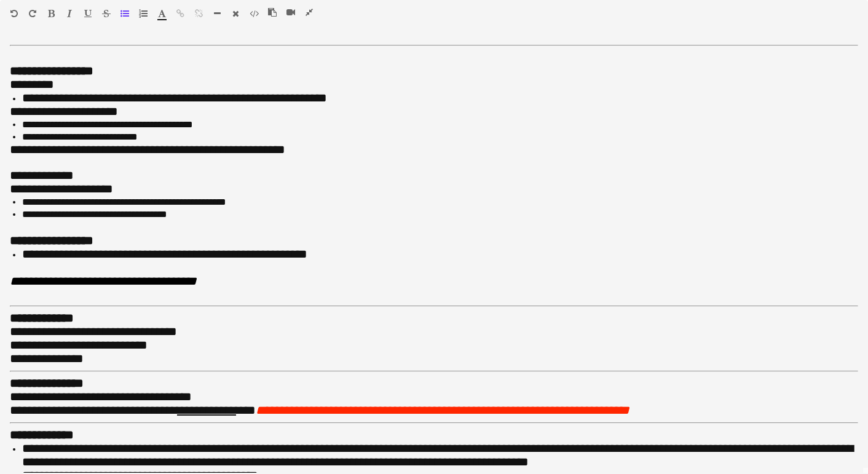
click at [124, 12] on icon "button" at bounding box center [125, 13] width 9 height 9
click at [307, 15] on icon "button" at bounding box center [309, 12] width 7 height 9
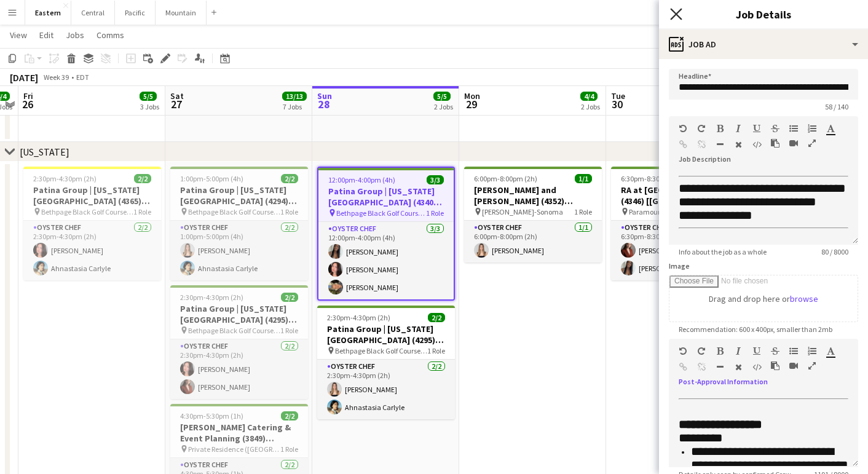
click at [681, 15] on icon "Close pop-in" at bounding box center [676, 14] width 12 height 12
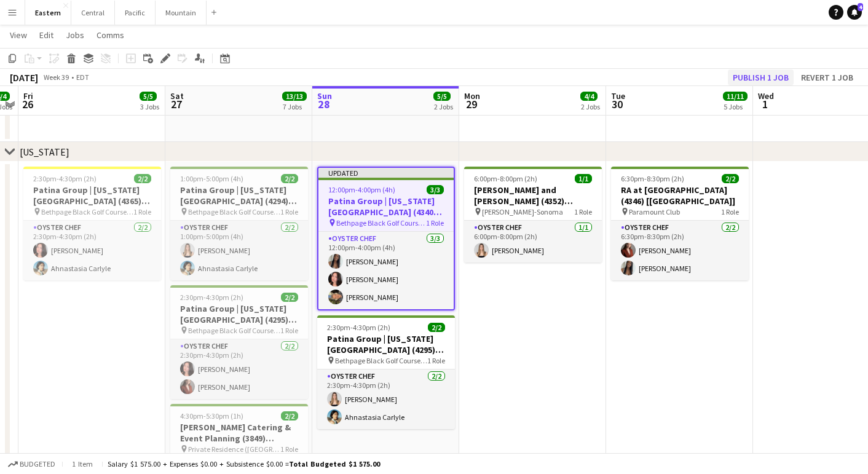
click at [768, 79] on button "Publish 1 job" at bounding box center [761, 77] width 66 height 16
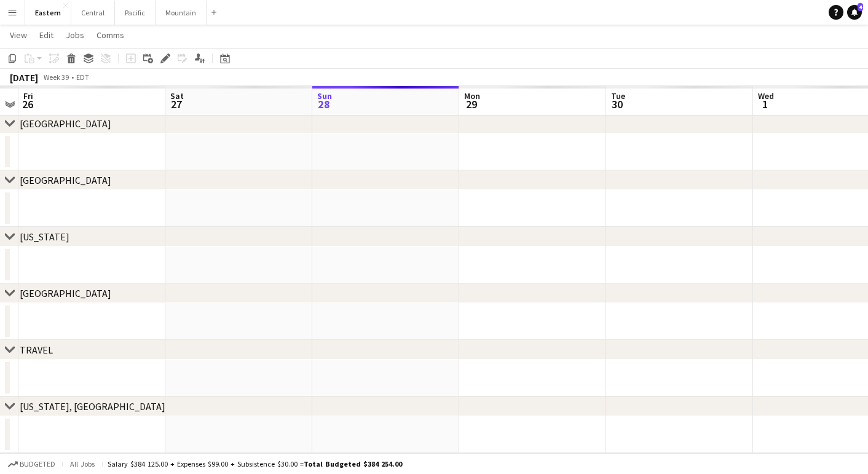
scroll to position [117, 0]
